Goal: Navigation & Orientation: Find specific page/section

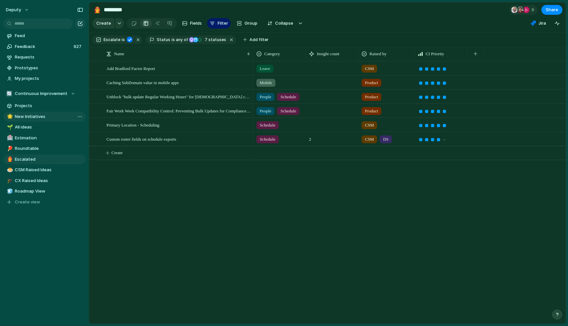
click at [28, 116] on span "New Initiatives" at bounding box center [49, 116] width 68 height 7
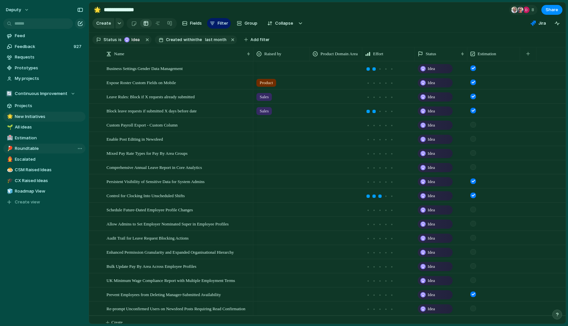
click at [25, 144] on link "🏓 Roundtable" at bounding box center [44, 149] width 82 height 10
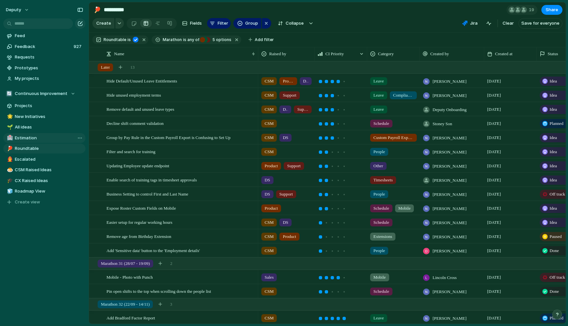
click at [25, 140] on span "Estimation" at bounding box center [49, 138] width 68 height 7
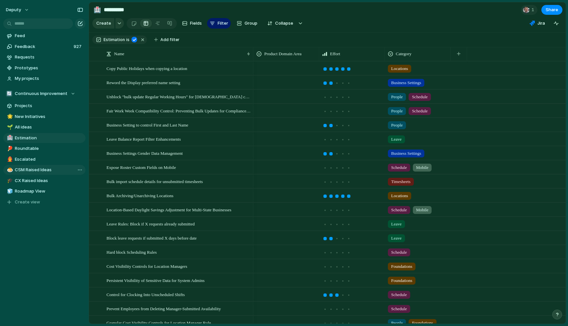
click at [26, 171] on span "CSM Raised Ideas" at bounding box center [49, 170] width 68 height 7
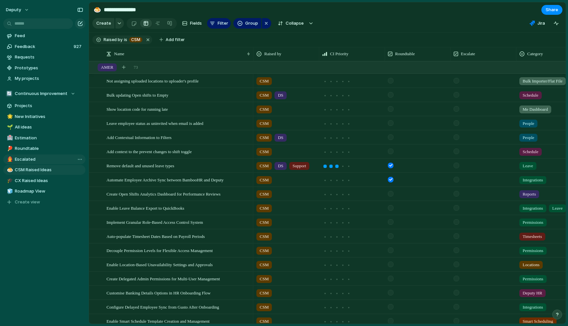
click at [21, 156] on span "Escalated" at bounding box center [49, 159] width 68 height 7
type input "*********"
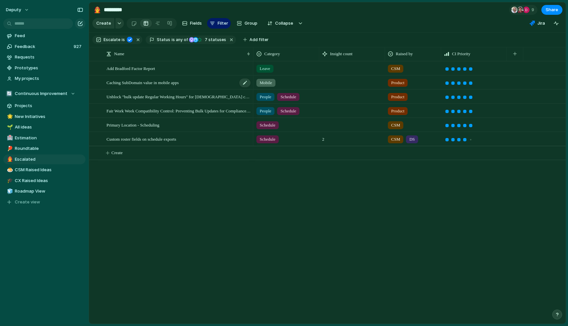
click at [197, 80] on div "Caching SubDomain value in mobile apps" at bounding box center [179, 82] width 145 height 13
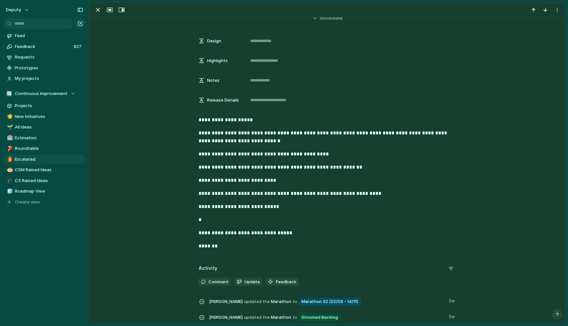
scroll to position [141, 0]
